Goal: Task Accomplishment & Management: Use online tool/utility

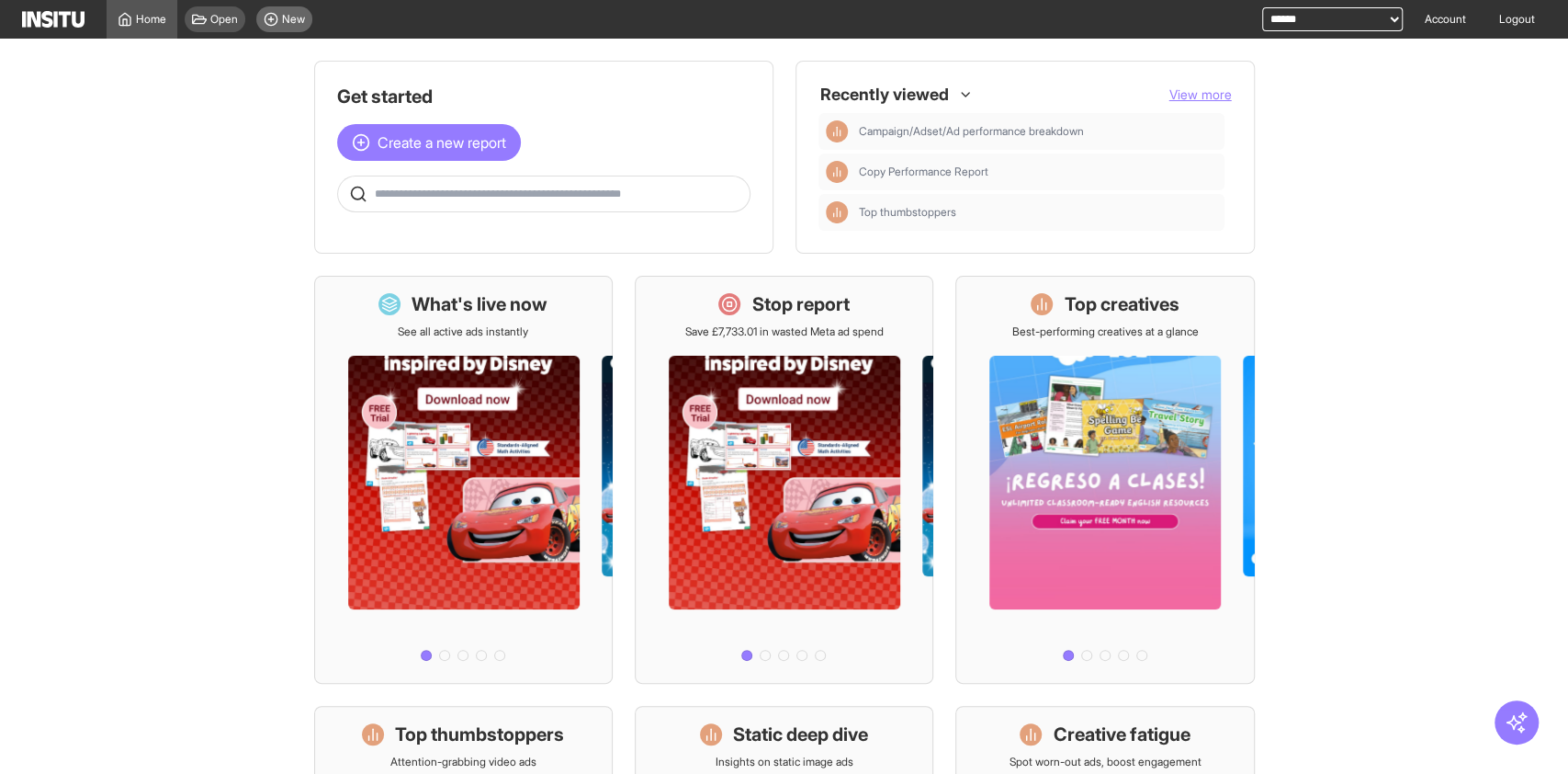
click at [288, 23] on span "New" at bounding box center [292, 19] width 23 height 15
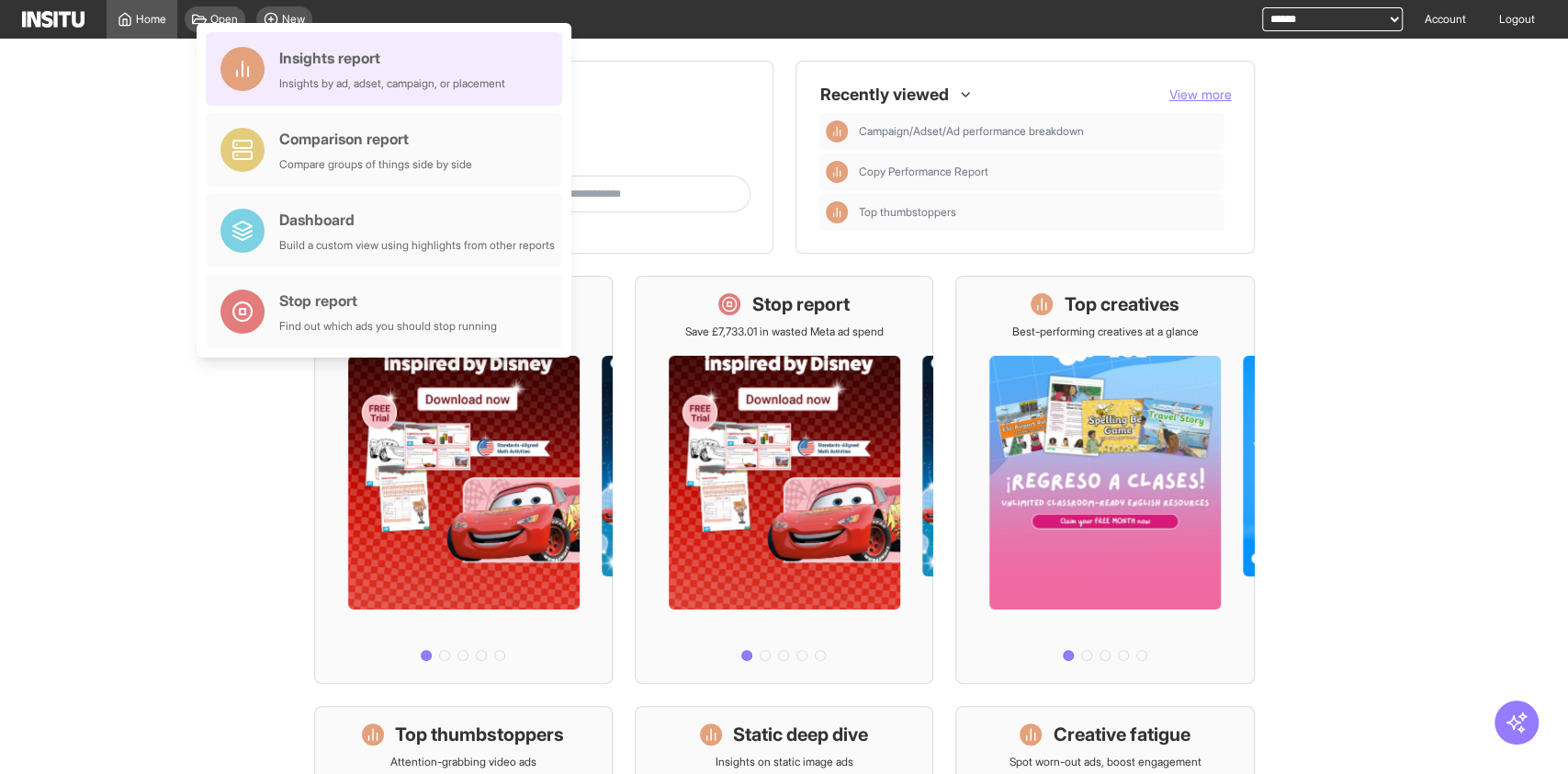
click at [331, 67] on div "Insights report" at bounding box center [393, 58] width 226 height 22
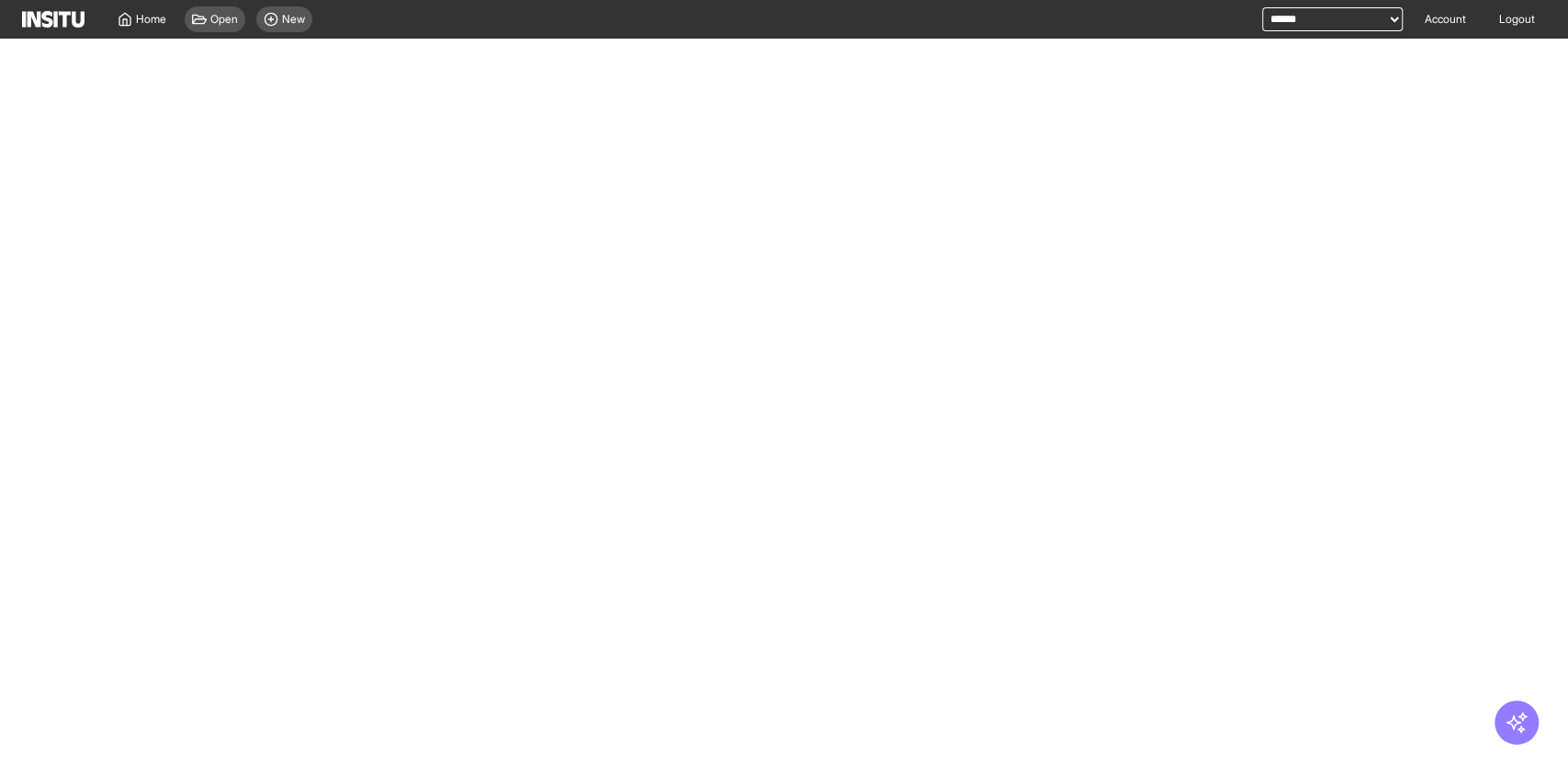
select select "**"
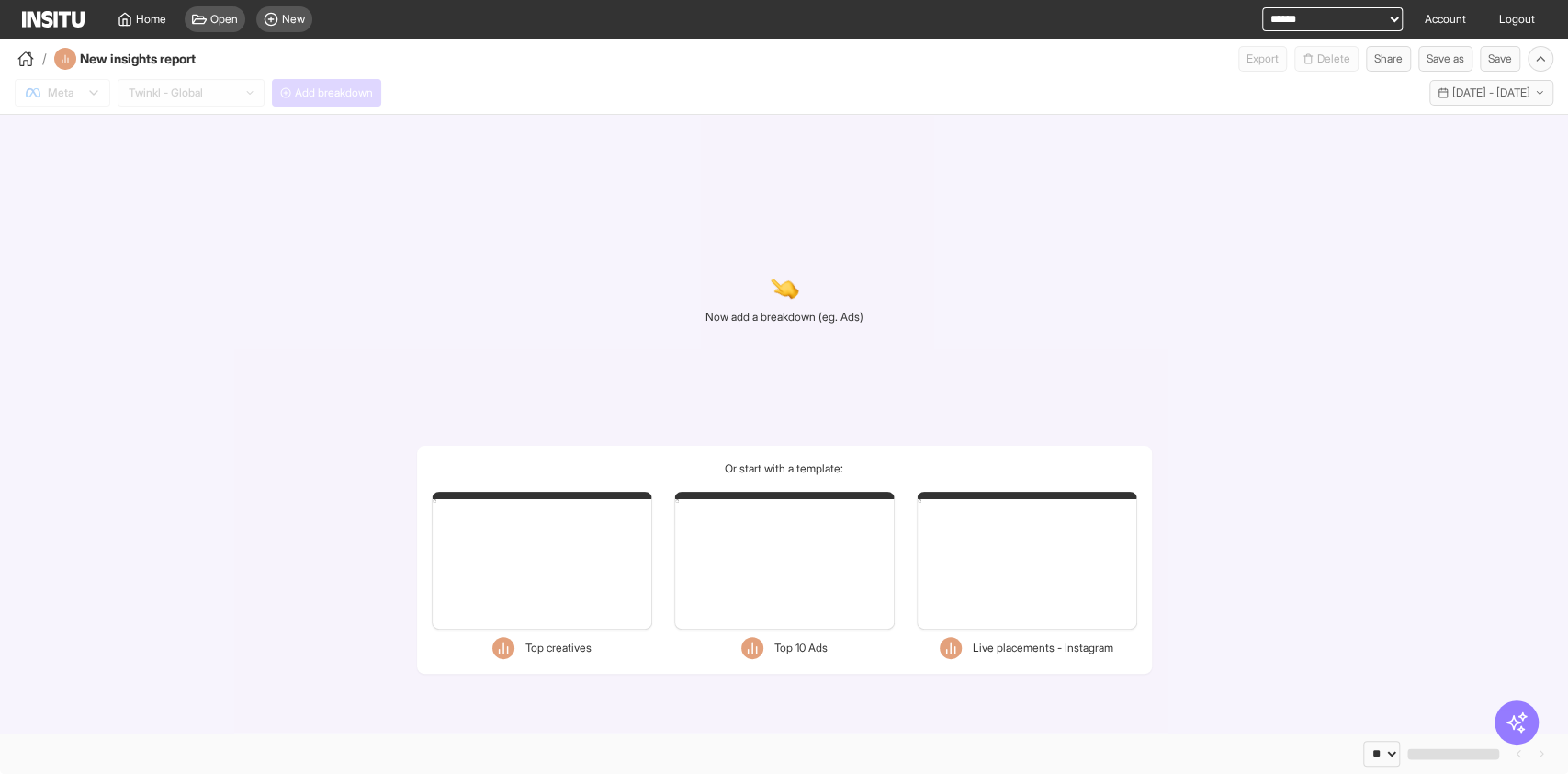
select select "**"
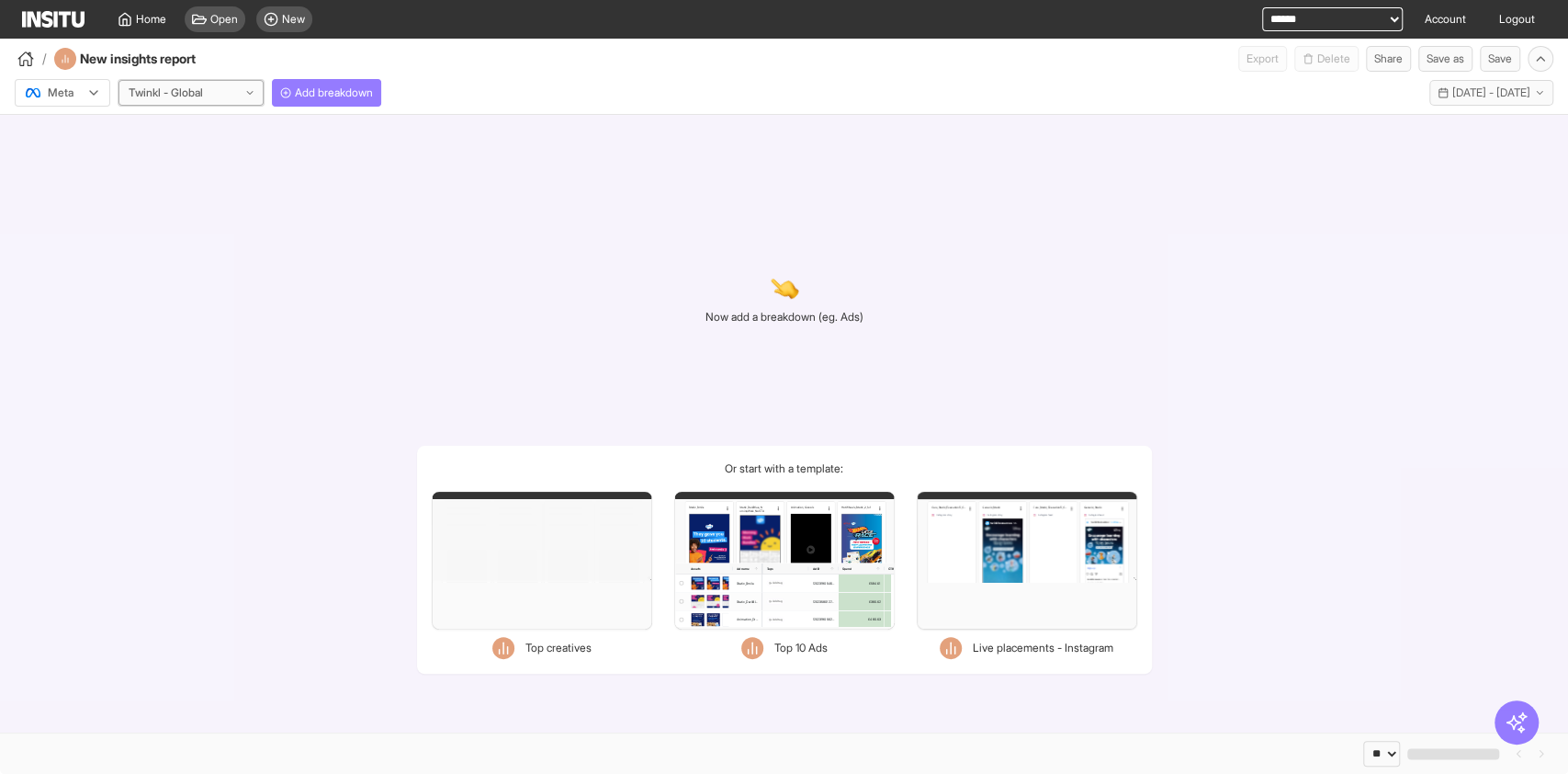
click at [202, 85] on div at bounding box center [165, 93] width 78 height 19
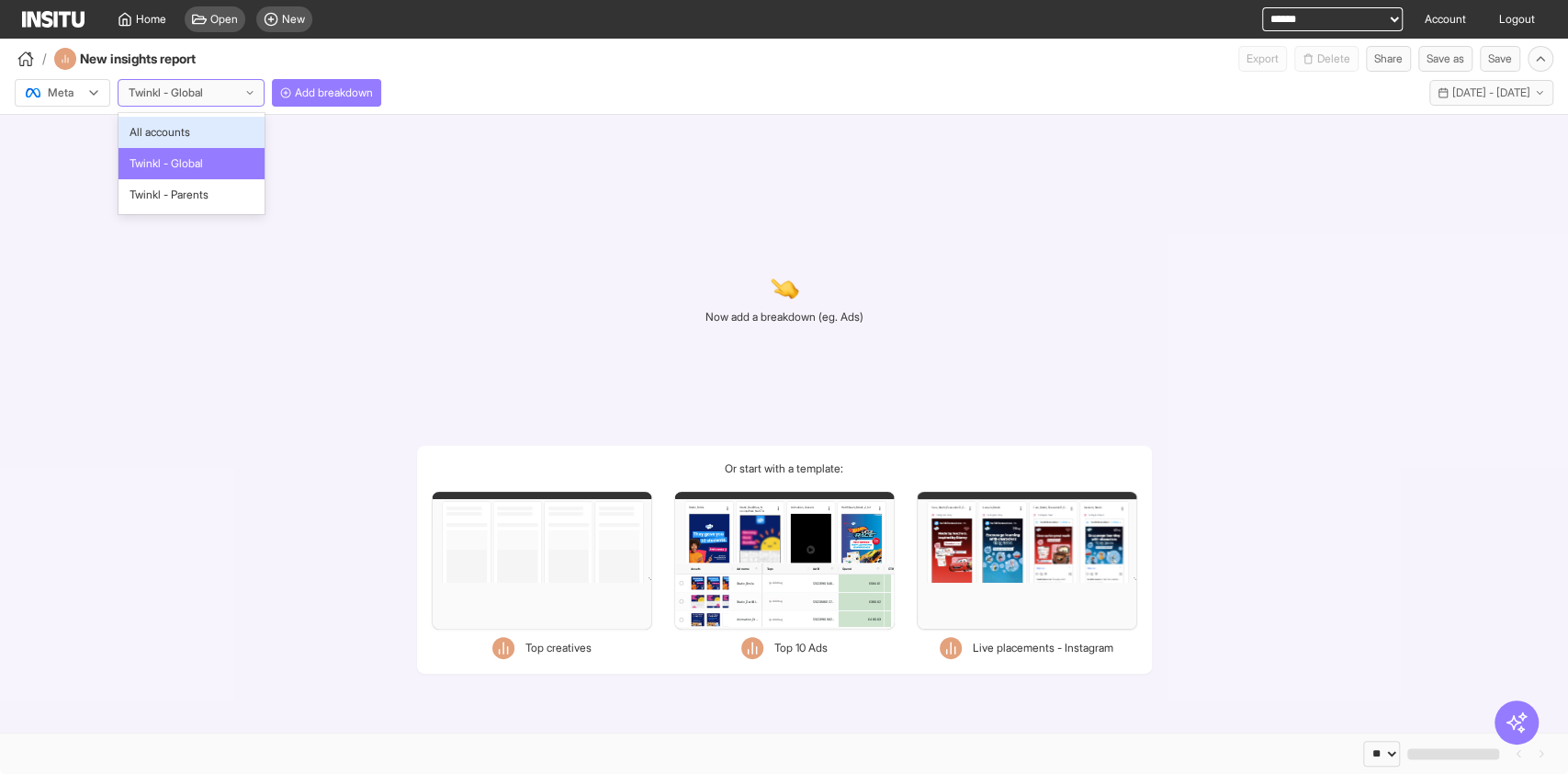
click at [257, 79] on div "3 results available. Use Up and Down to choose options, press Enter to select t…" at bounding box center [190, 93] width 147 height 28
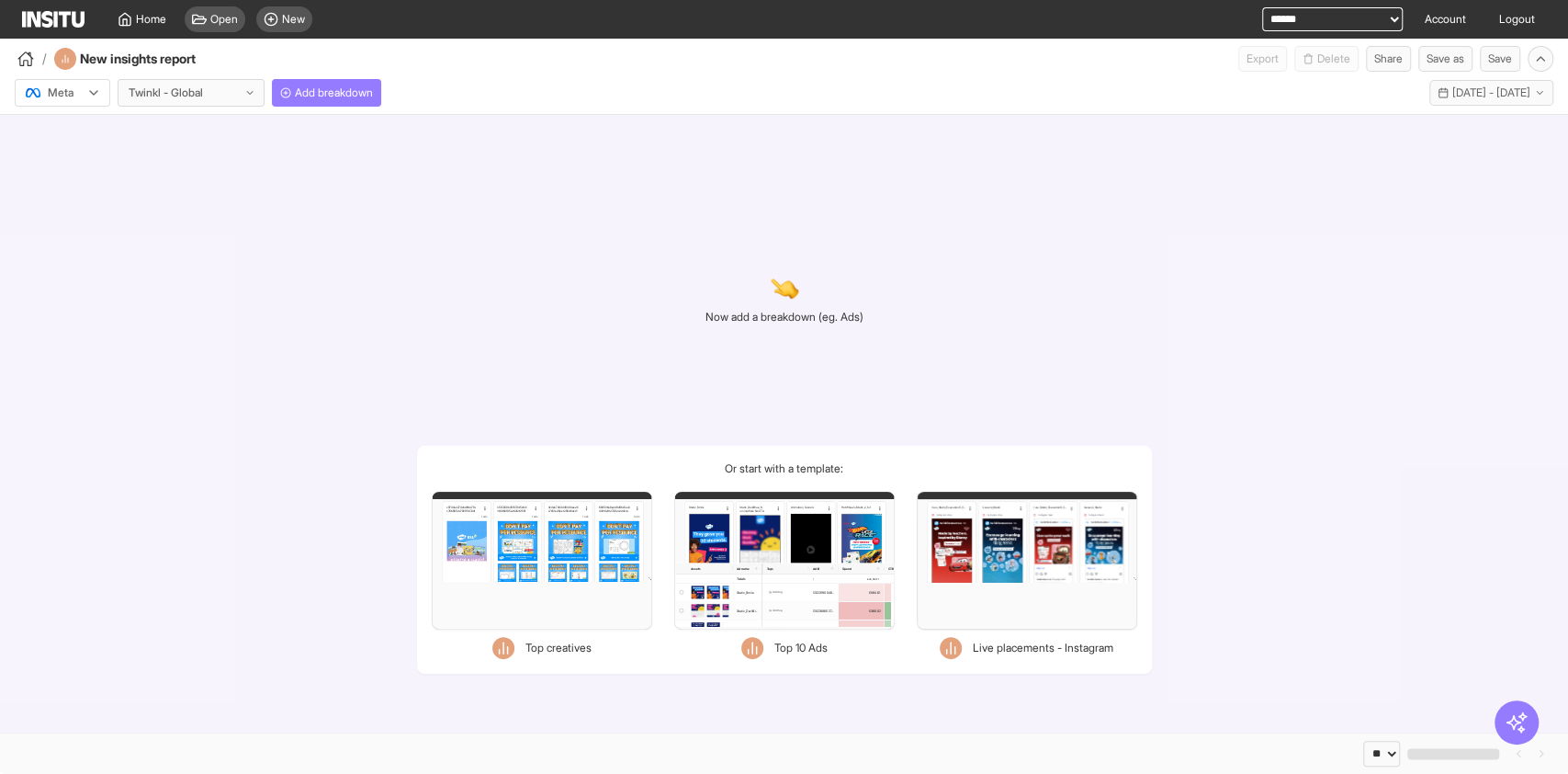
click at [282, 76] on div "Meta Twinkl - Global Add breakdown Last 30 days - [DATE] - [DATE] [DATE] - [DAT…" at bounding box center [784, 89] width 1568 height 34
click at [316, 93] on span "Add breakdown" at bounding box center [334, 93] width 78 height 15
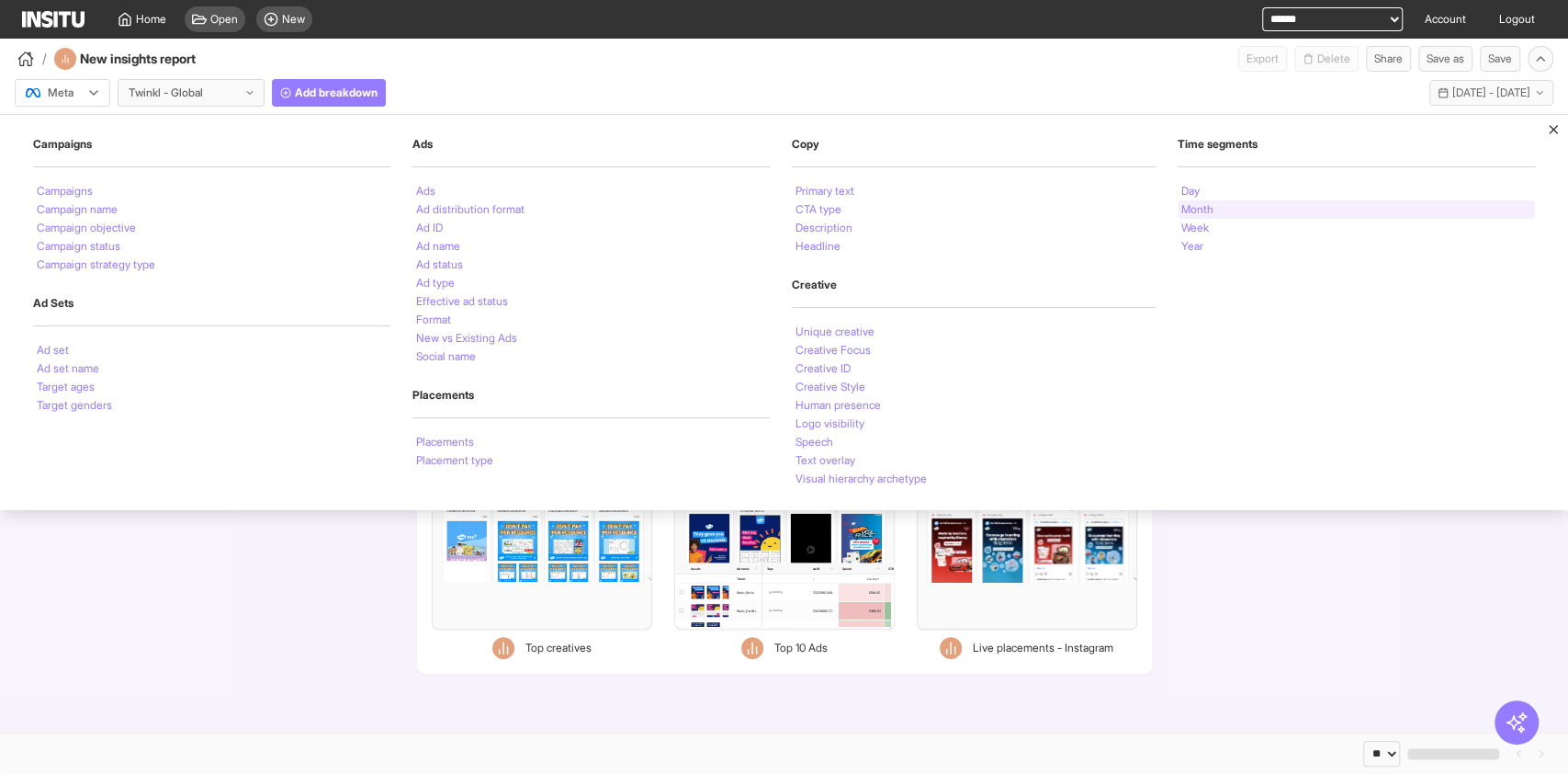
click at [1220, 210] on div "Month" at bounding box center [1355, 209] width 357 height 19
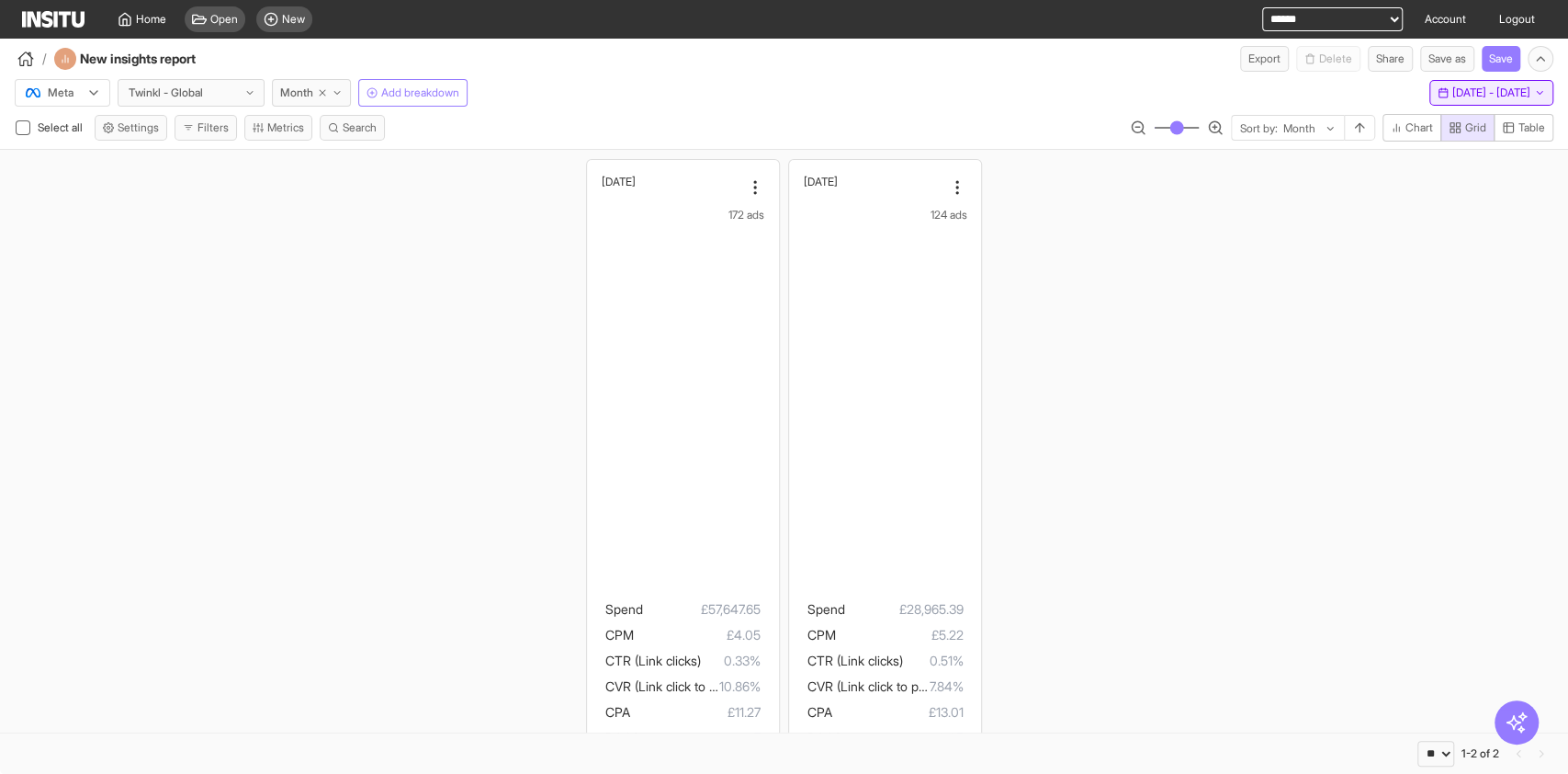
click at [1471, 92] on span "[DATE] - [DATE]" at bounding box center [1490, 93] width 78 height 15
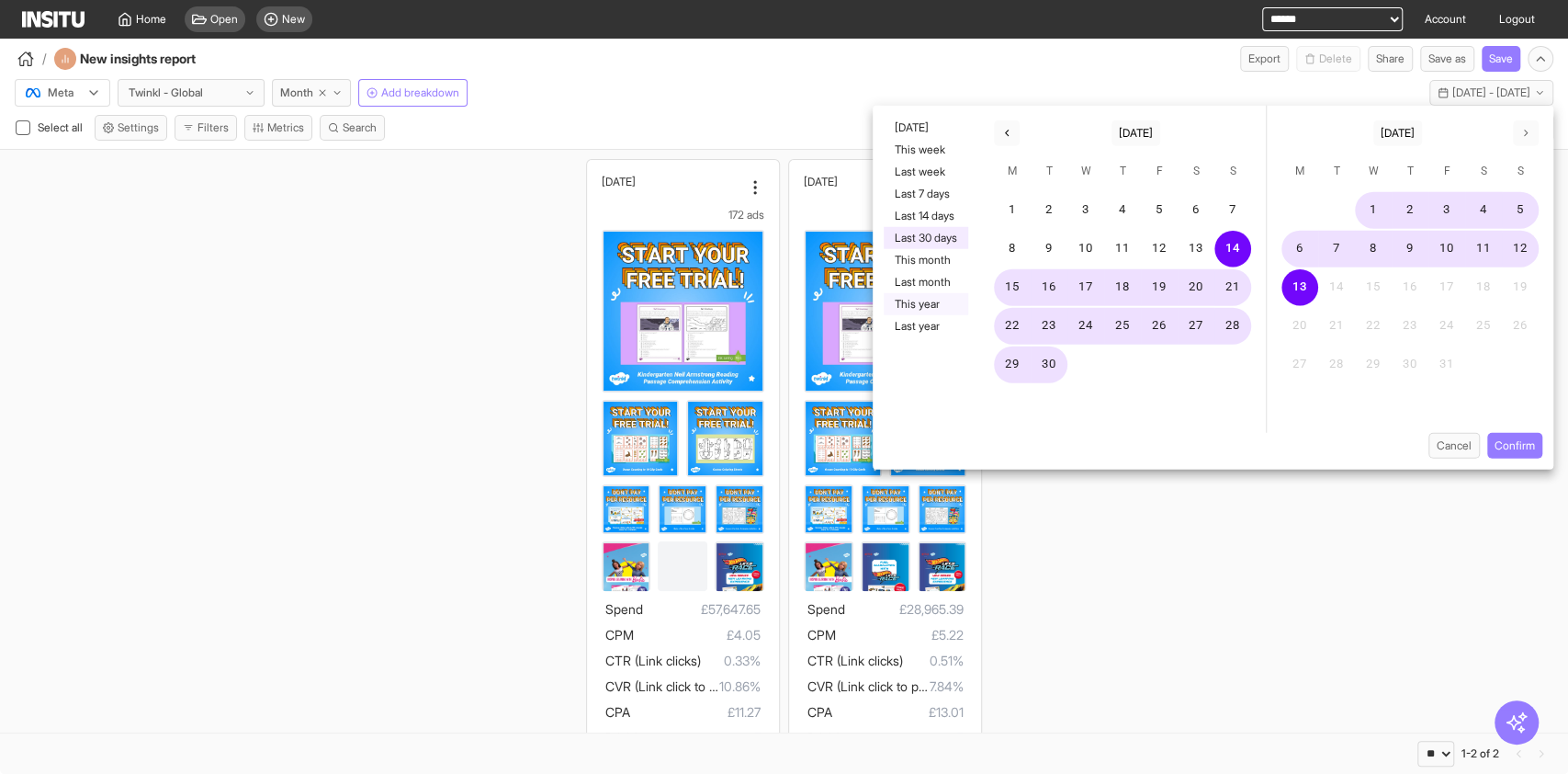
click at [940, 298] on button "This year" at bounding box center [926, 304] width 85 height 22
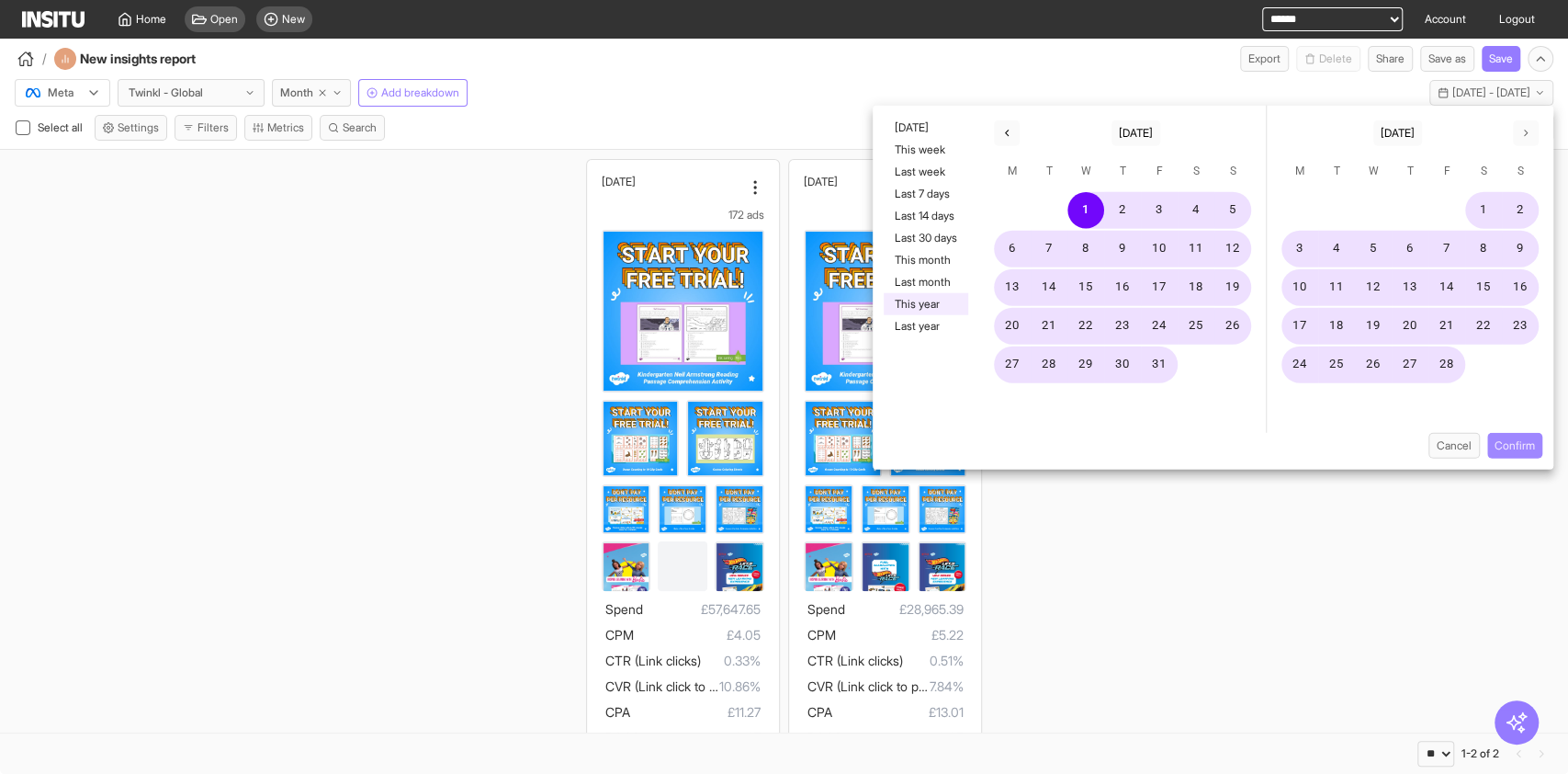
click at [1508, 447] on button "Confirm" at bounding box center [1515, 446] width 55 height 26
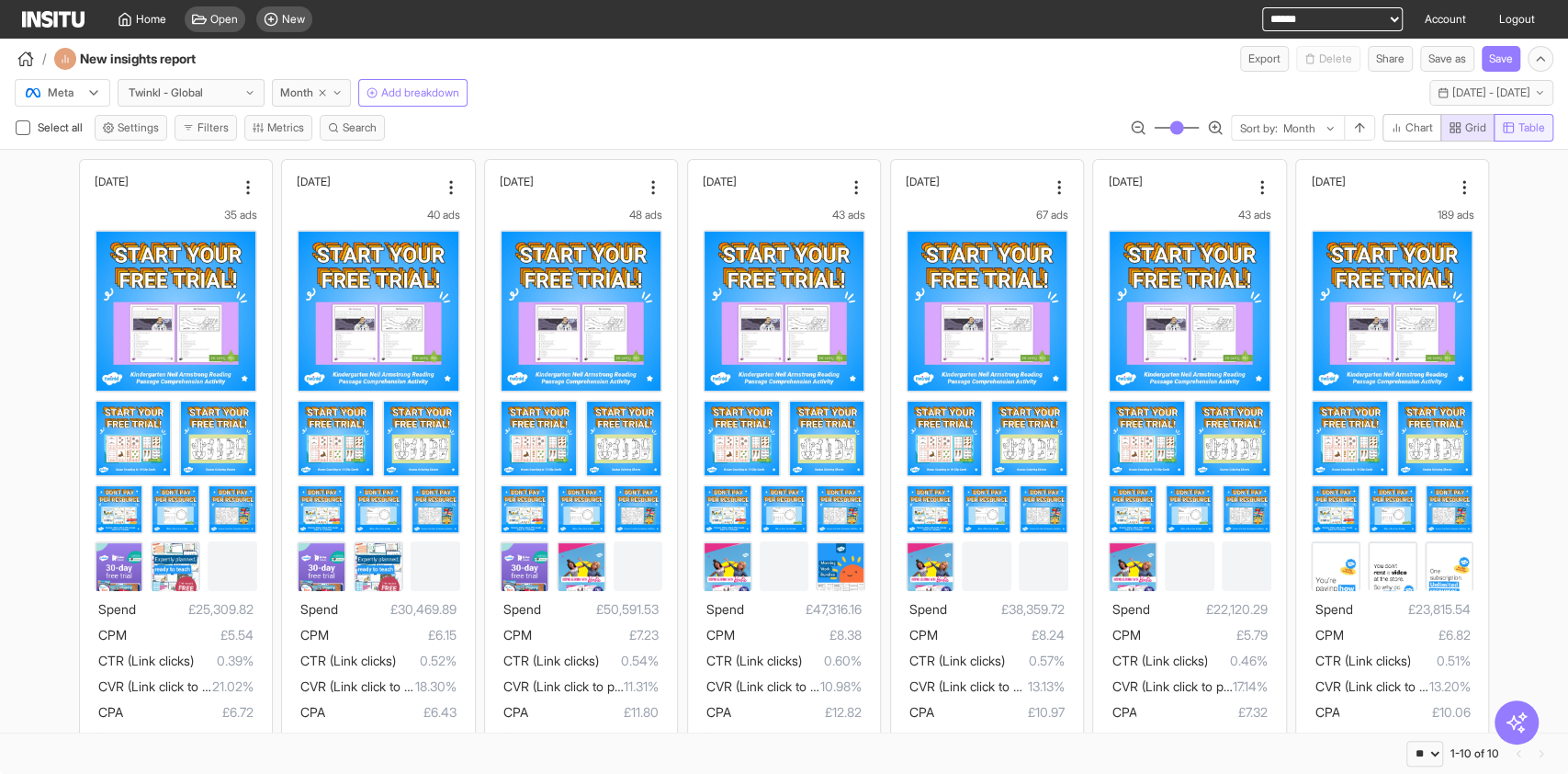
click at [1519, 140] on button "Table" at bounding box center [1523, 128] width 60 height 28
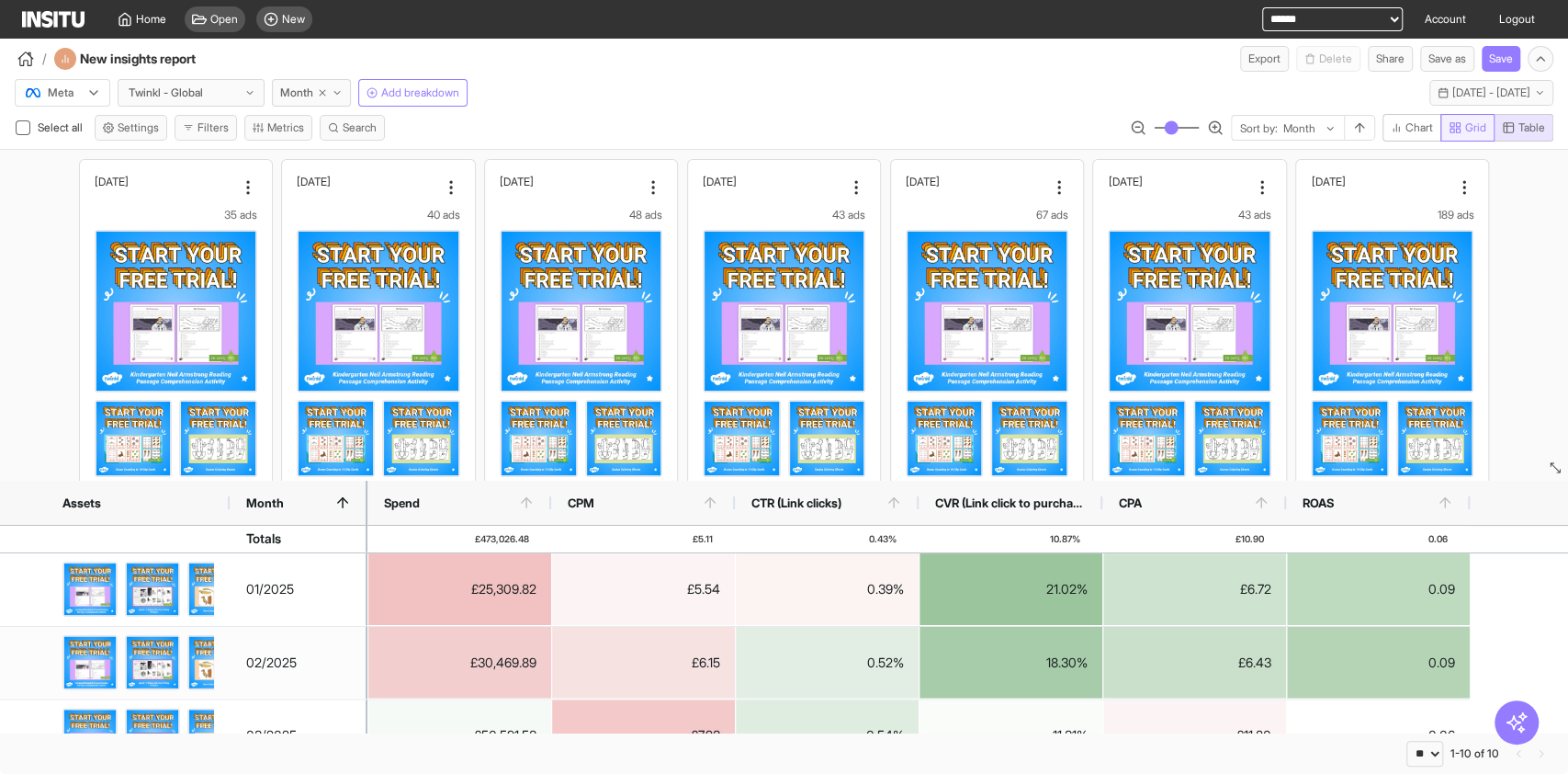
click at [1453, 130] on icon "button" at bounding box center [1455, 127] width 13 height 13
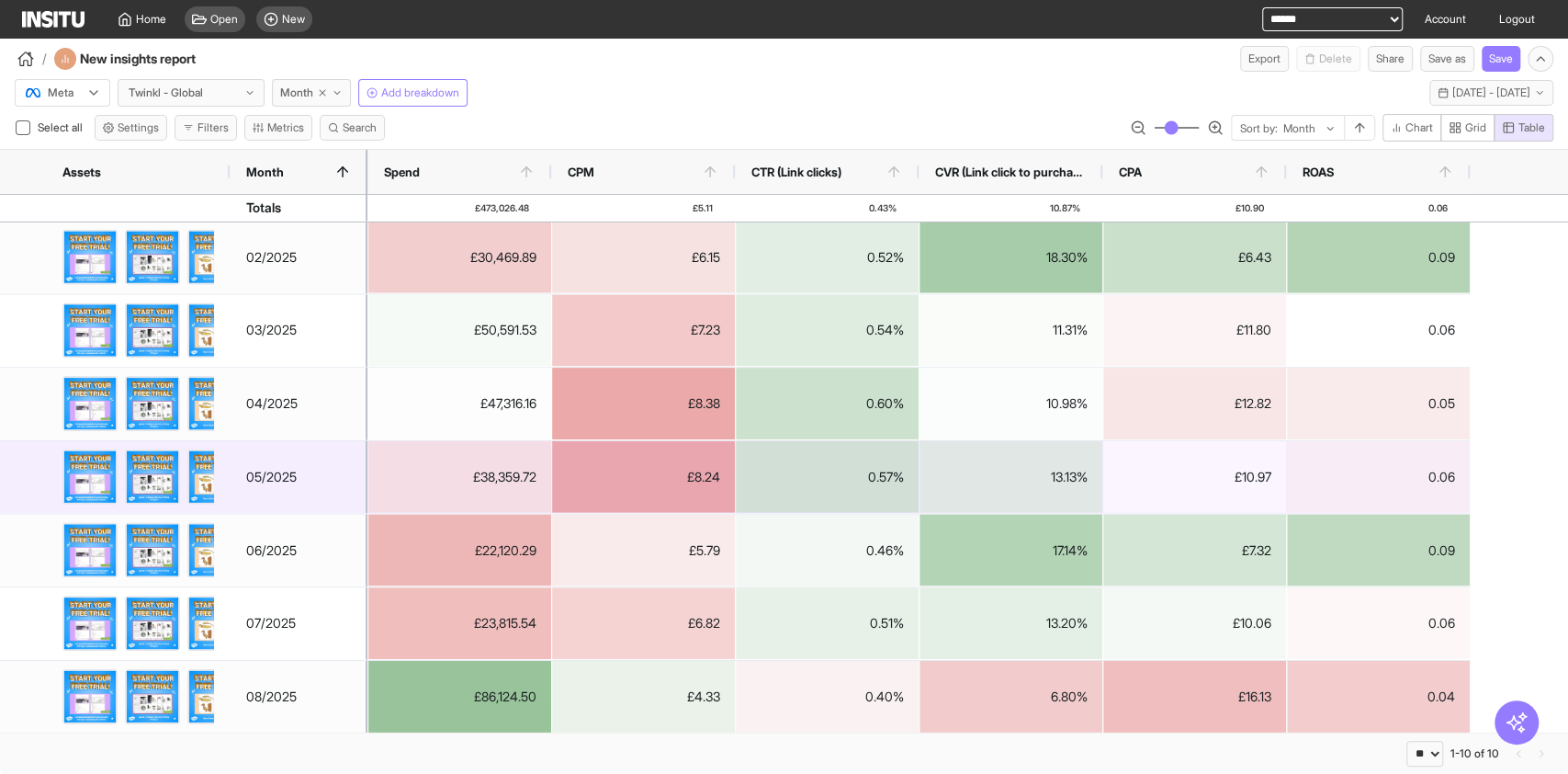
scroll to position [221, 0]
